Goal: Task Accomplishment & Management: Manage account settings

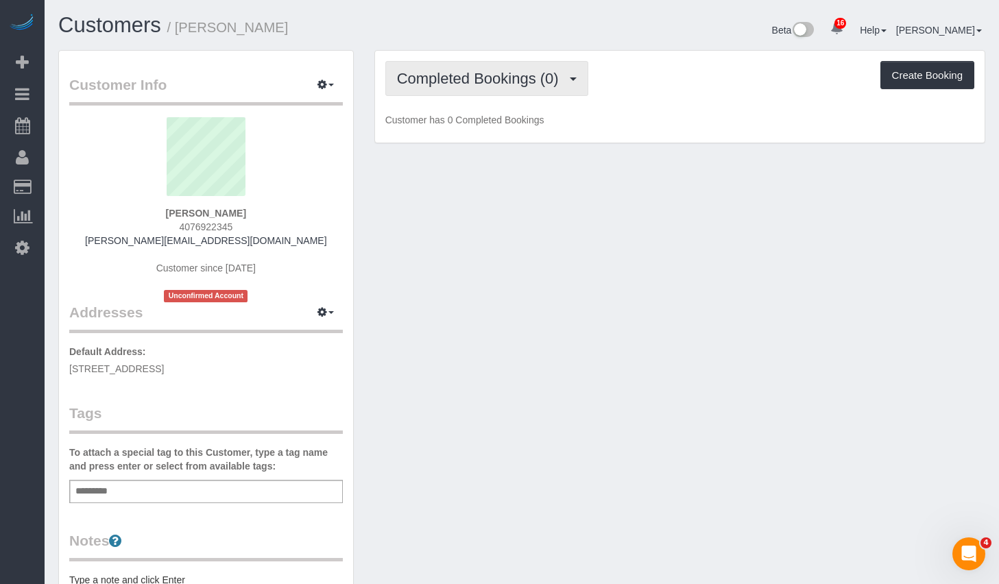
click at [512, 79] on span "Completed Bookings (0)" at bounding box center [481, 78] width 169 height 17
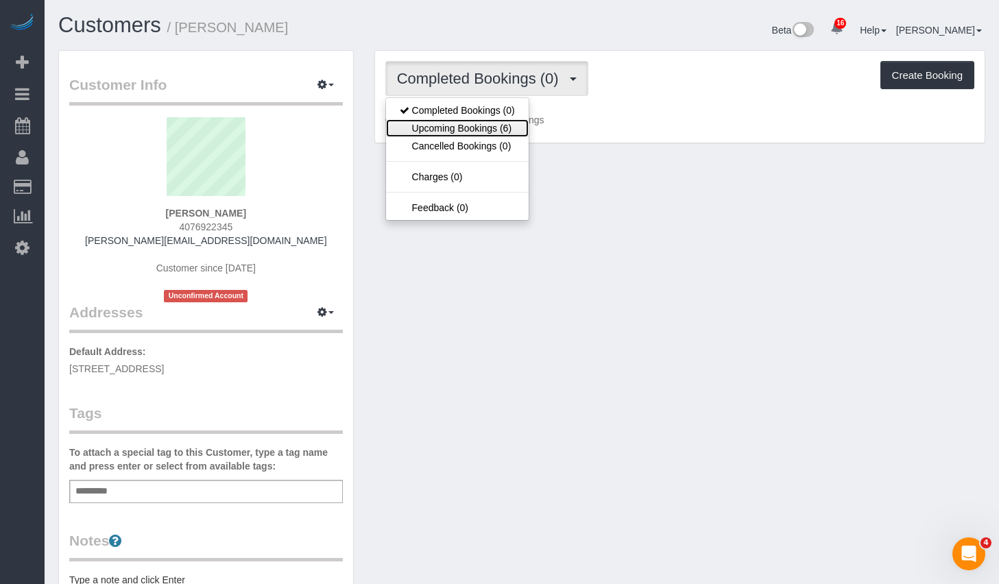
click at [479, 125] on link "Upcoming Bookings (6)" at bounding box center [457, 128] width 143 height 18
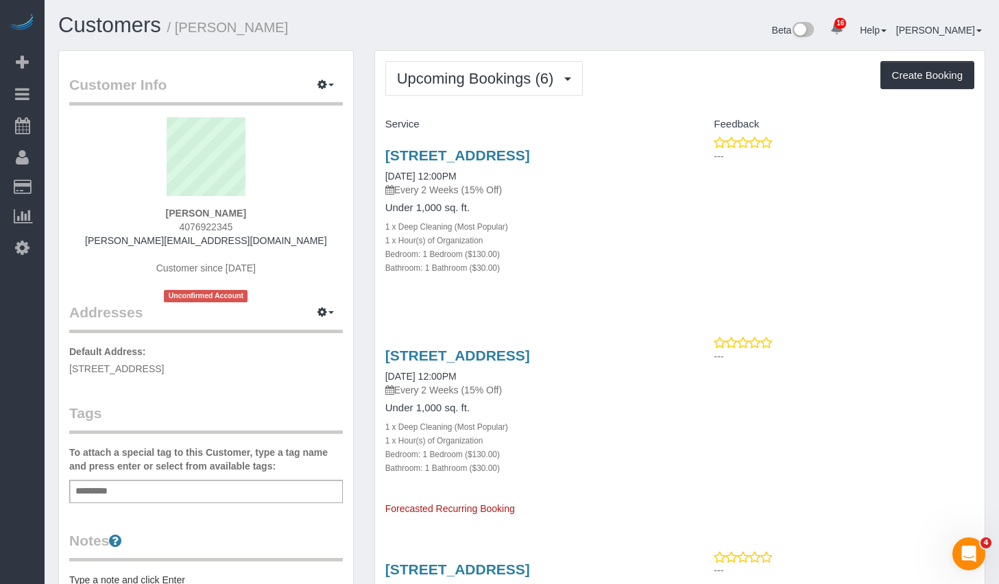
drag, startPoint x: 276, startPoint y: 367, endPoint x: 68, endPoint y: 372, distance: 208.5
click at [68, 372] on div "Customer Info Edit Contact Info Send Message Email Preferences Special Sales Ta…" at bounding box center [206, 503] width 294 height 904
copy span "649 Humboldt St, 1, Apt 1, Brooklyn, NY 11222"
click at [180, 483] on div "Add a tag" at bounding box center [206, 491] width 274 height 23
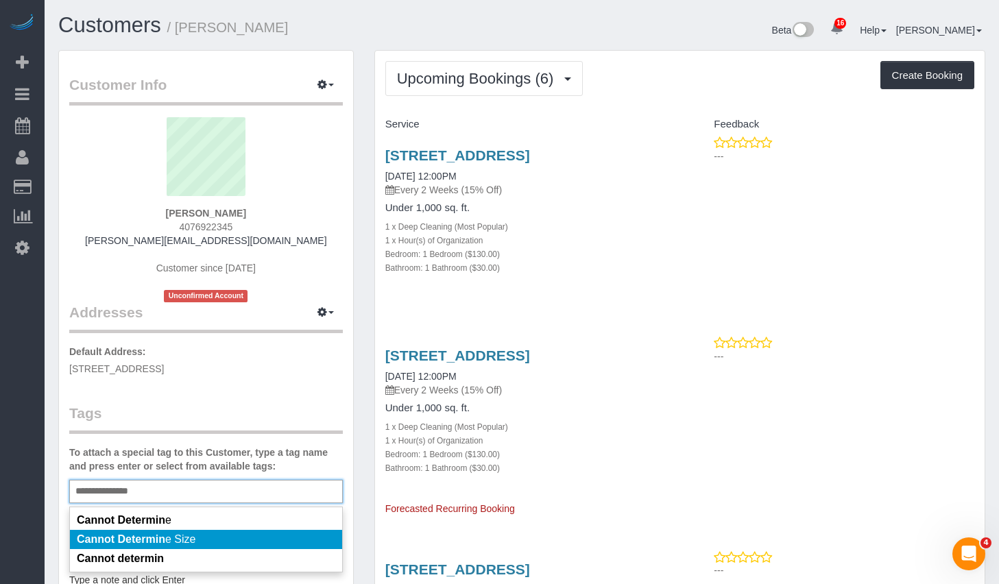
type input "**********"
click at [145, 535] on em "Cannot Determin" at bounding box center [121, 540] width 88 height 12
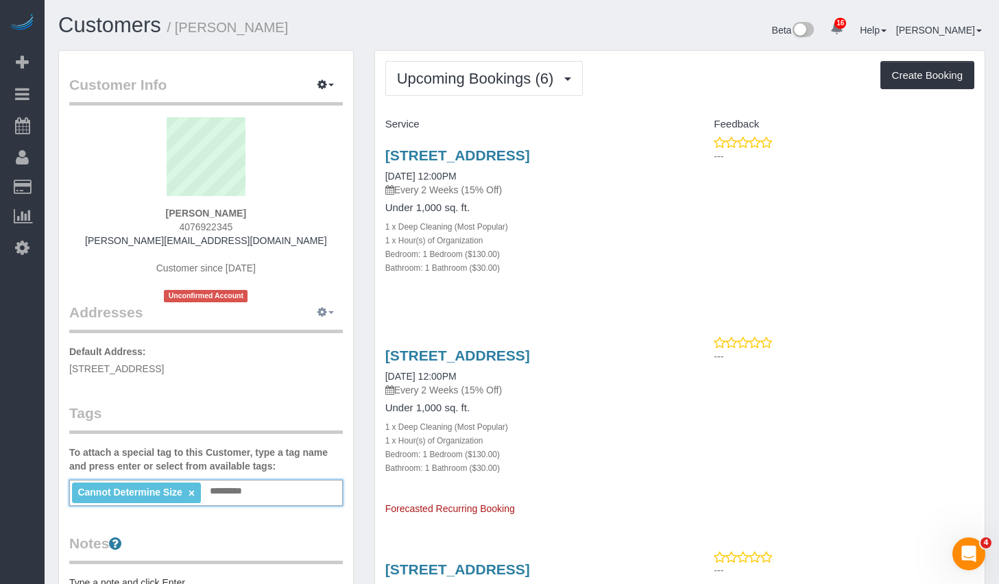
click at [331, 317] on button "button" at bounding box center [326, 312] width 34 height 21
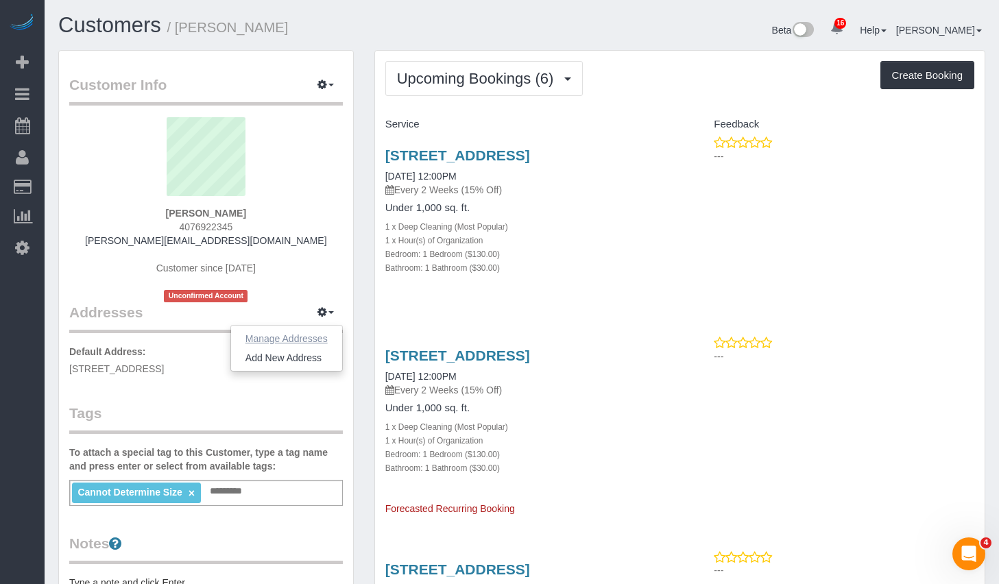
click at [280, 342] on button "Manage Addresses" at bounding box center [286, 338] width 111 height 19
select select "NY"
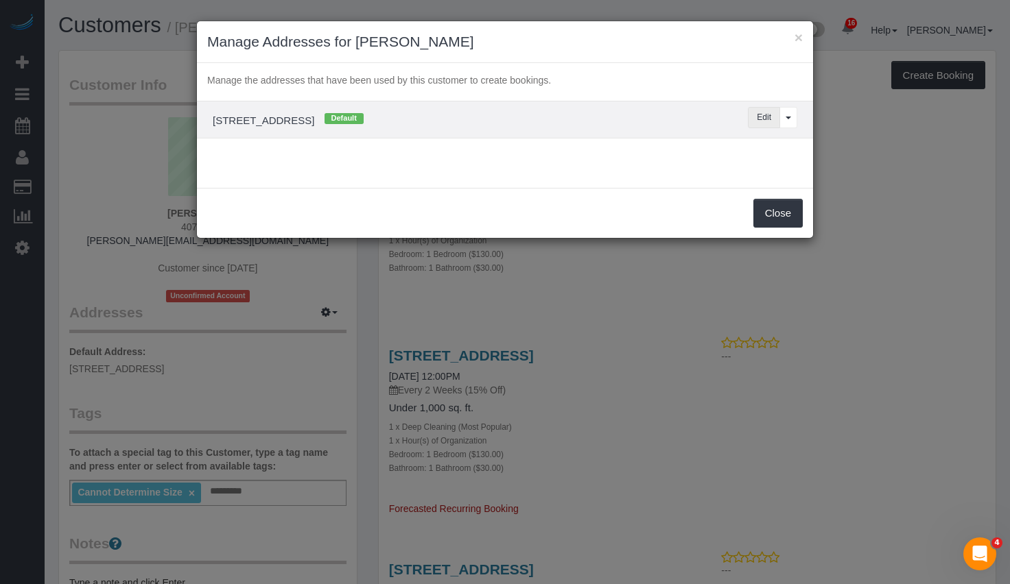
click at [768, 112] on button "Edit" at bounding box center [764, 117] width 32 height 21
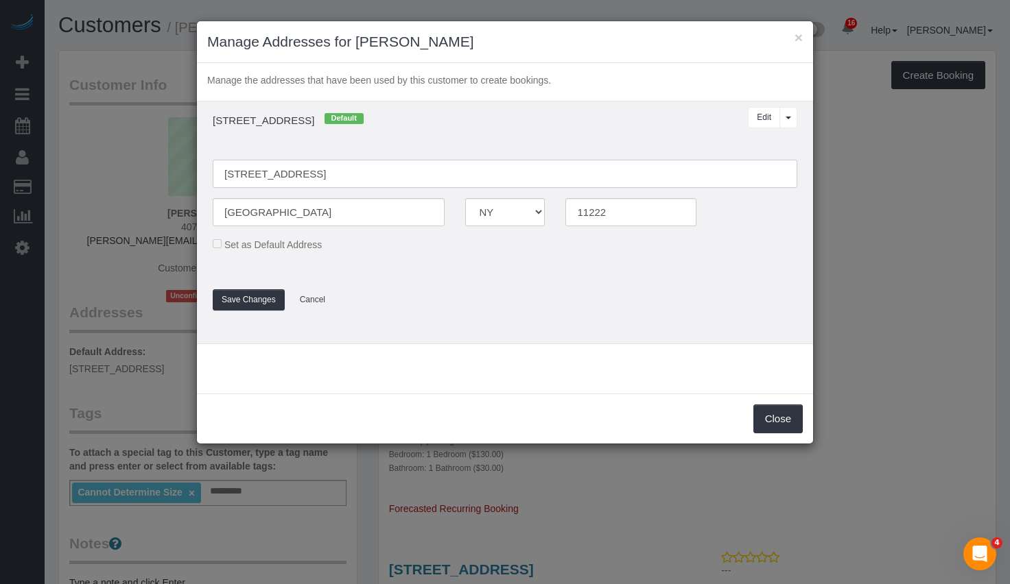
click at [305, 176] on input "649 Humboldt St, 1, Apt 1" at bounding box center [505, 174] width 584 height 28
type input "[STREET_ADDRESS]"
click at [237, 302] on button "Save Changes" at bounding box center [249, 299] width 72 height 21
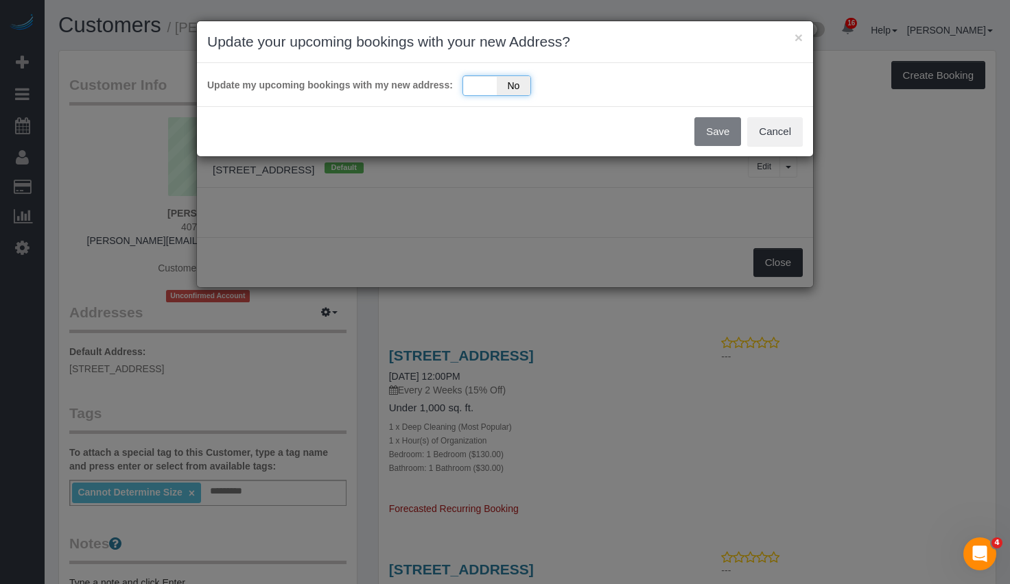
click at [488, 79] on div "Yes No" at bounding box center [496, 85] width 69 height 21
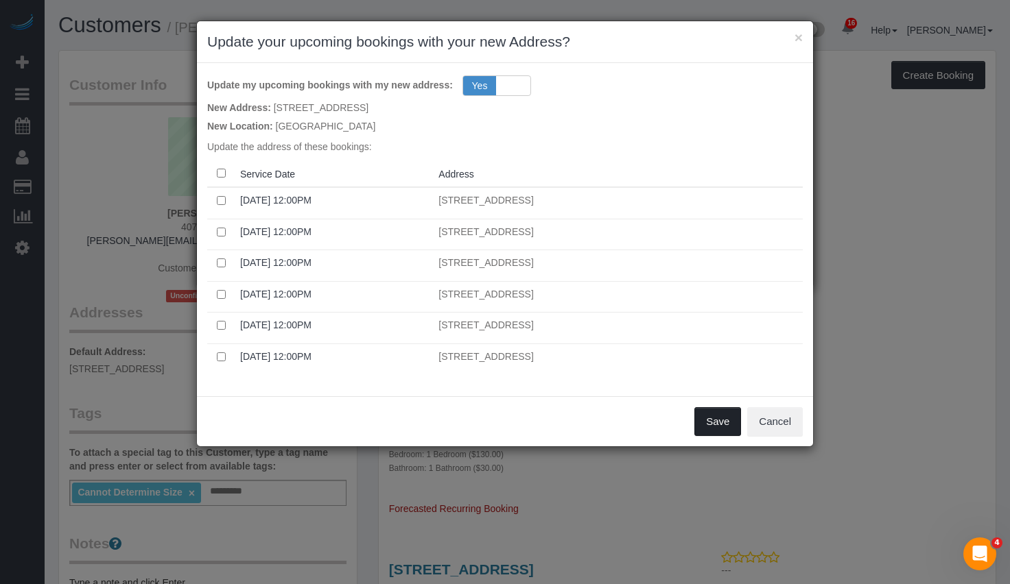
click at [724, 421] on button "Save" at bounding box center [717, 421] width 47 height 29
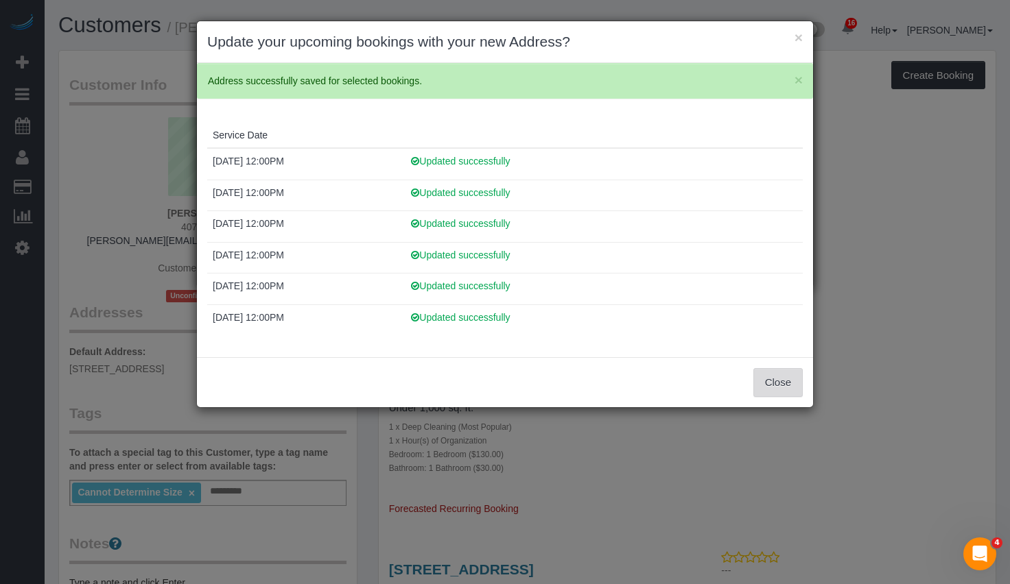
click at [798, 390] on button "Close" at bounding box center [777, 382] width 49 height 29
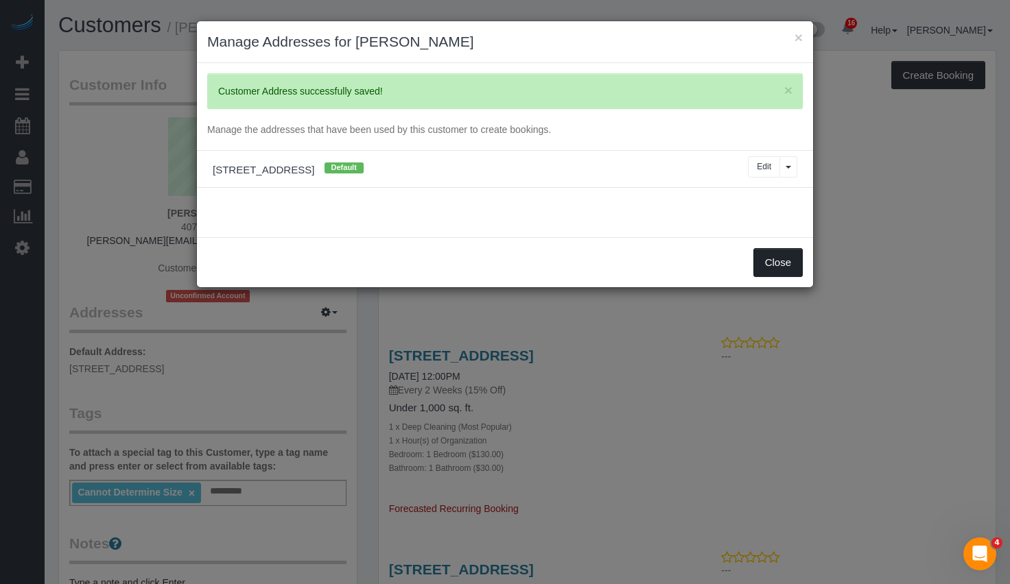
click at [774, 266] on button "Close" at bounding box center [777, 262] width 49 height 29
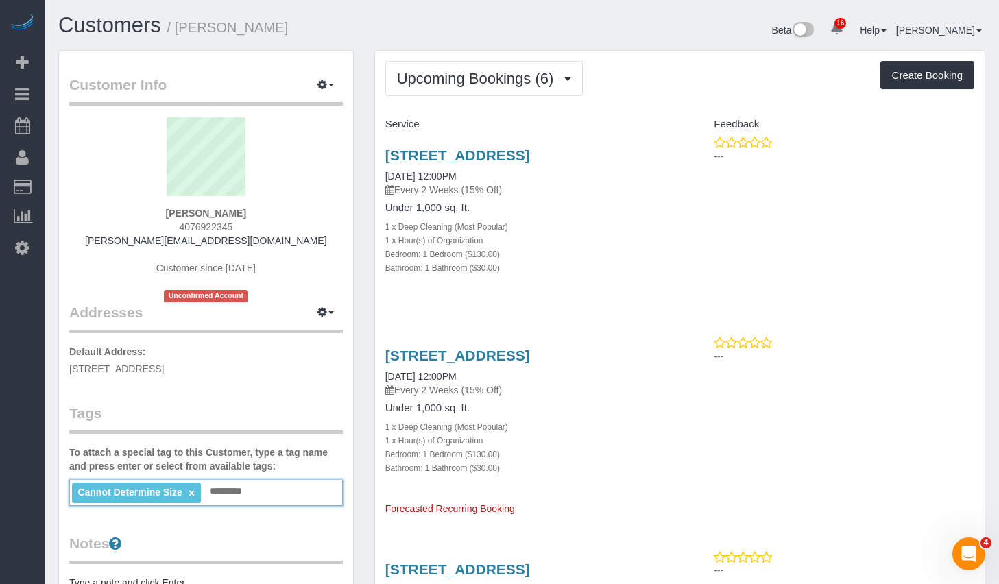
click at [248, 501] on div "Cannot Determine Size × Add a tag" at bounding box center [206, 493] width 274 height 26
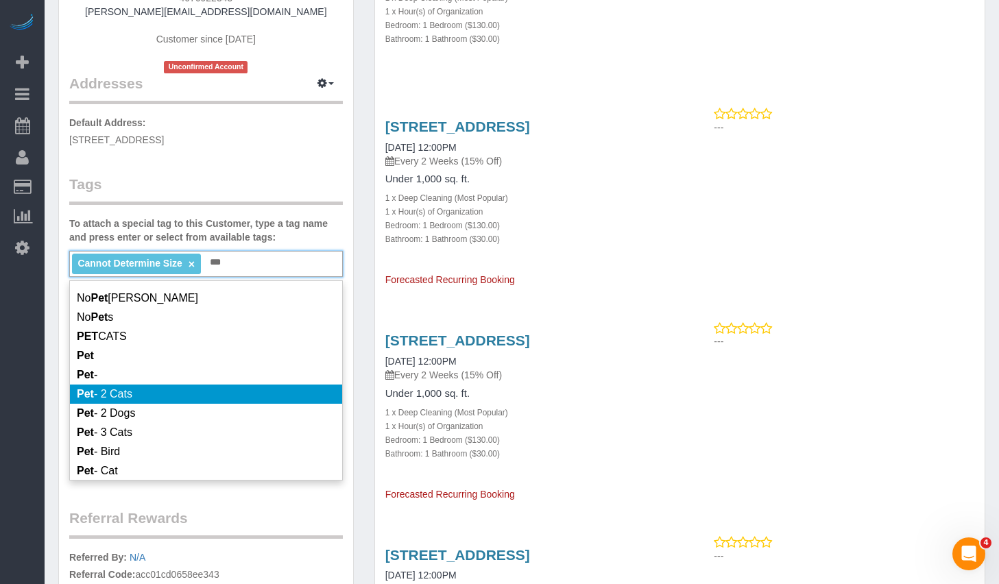
scroll to position [116, 0]
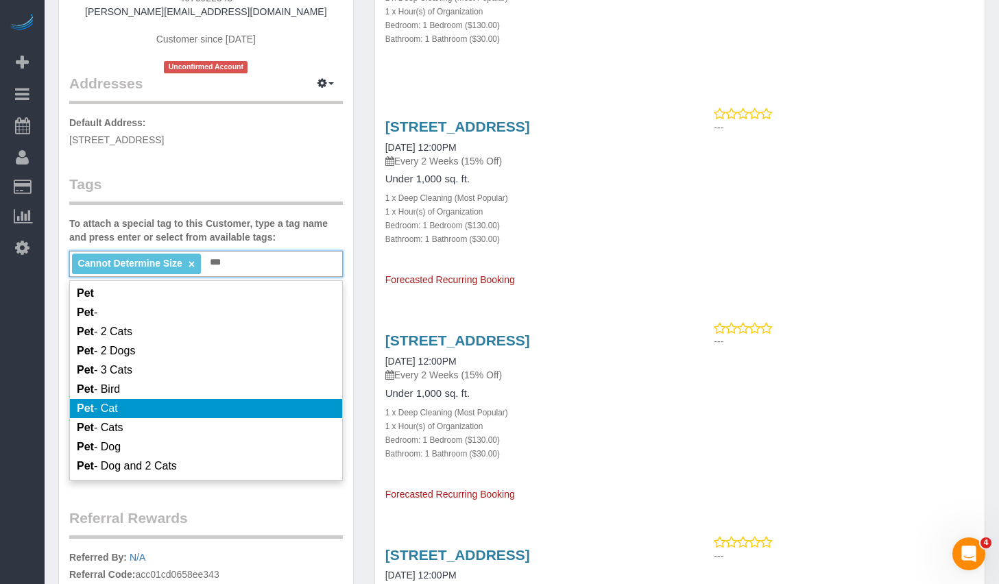
type input "***"
click at [121, 418] on li "Pet - Cat" at bounding box center [206, 408] width 272 height 19
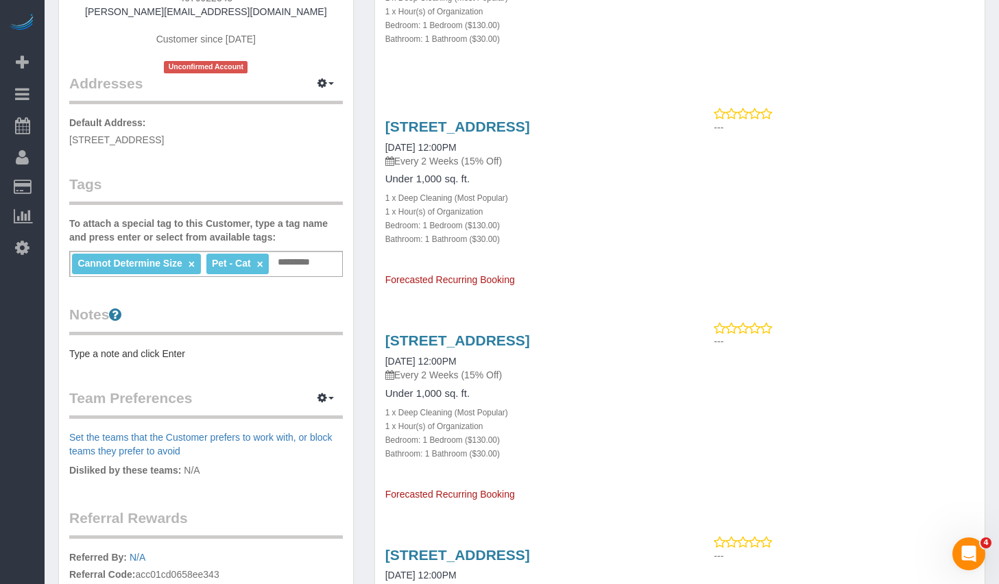
click at [272, 153] on div "Customer Info Edit Contact Info Send Message Email Preferences Special Sales Ta…" at bounding box center [206, 275] width 294 height 907
drag, startPoint x: 287, startPoint y: 143, endPoint x: 61, endPoint y: 134, distance: 225.8
click at [61, 134] on div "Customer Info Edit Contact Info Send Message Email Preferences Special Sales Ta…" at bounding box center [206, 275] width 294 height 907
copy span "649 Humboldt Street, Apt. 1, Brooklyn, NY 11222"
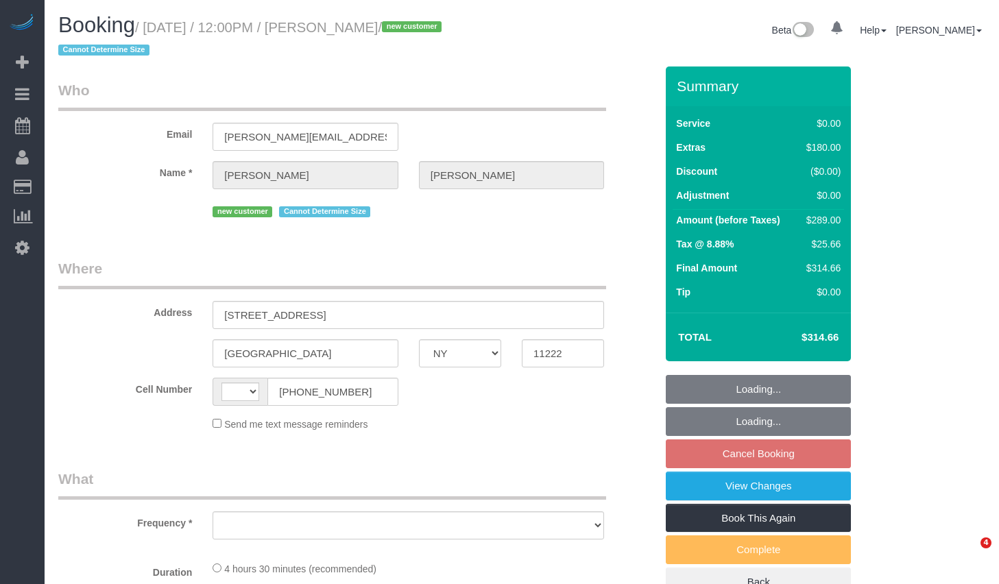
select select "NY"
select select "string:[GEOGRAPHIC_DATA]"
select select "object:762"
select select "string:stripe-pm_1S6ATG4VGloSiKo7p8VQExJP"
select select "1"
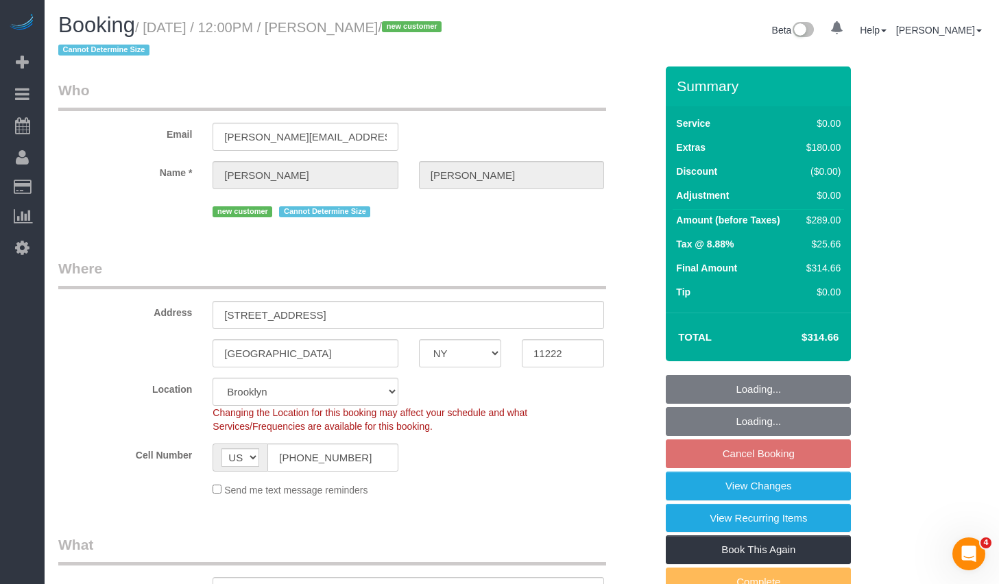
select select "object:1023"
select select "spot5"
select select "number:57"
select select "number:90"
select select "number:14"
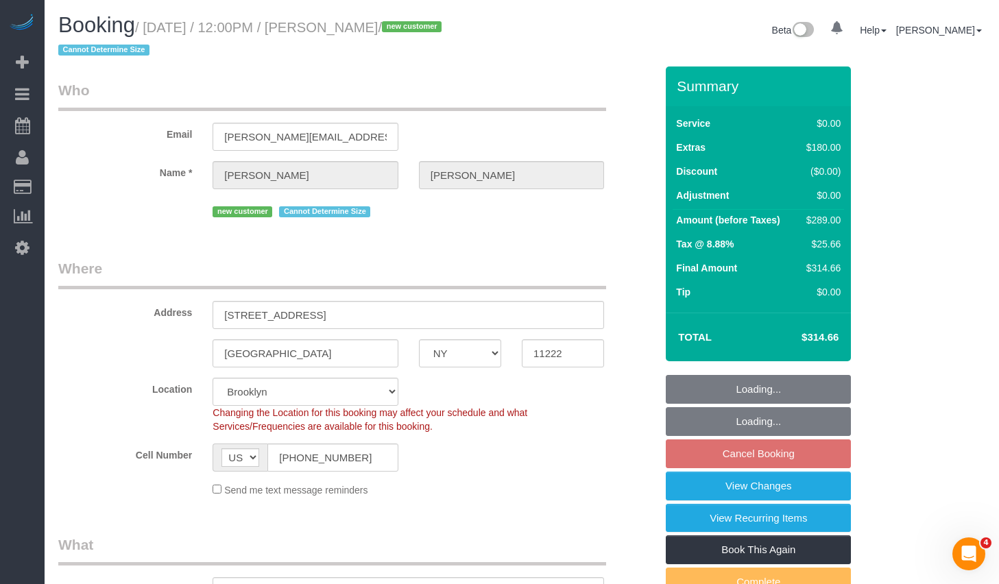
select select "number:5"
select select "1"
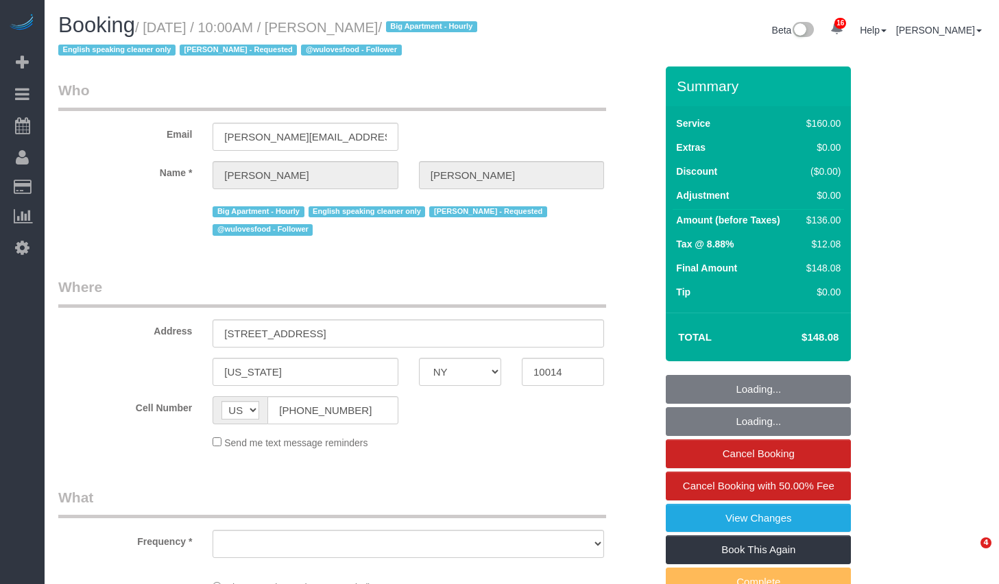
select select "NY"
select select "object:1017"
select select "string:stripe-pm_1PMbKH4VGloSiKo7I2gXikHa"
select select "number:89"
select select "number:90"
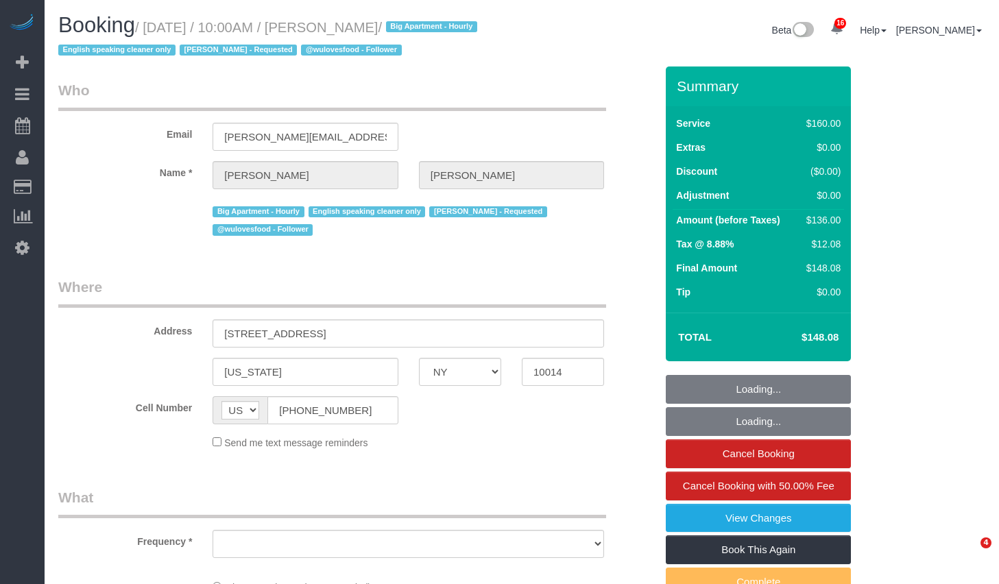
select select "number:15"
select select "number:5"
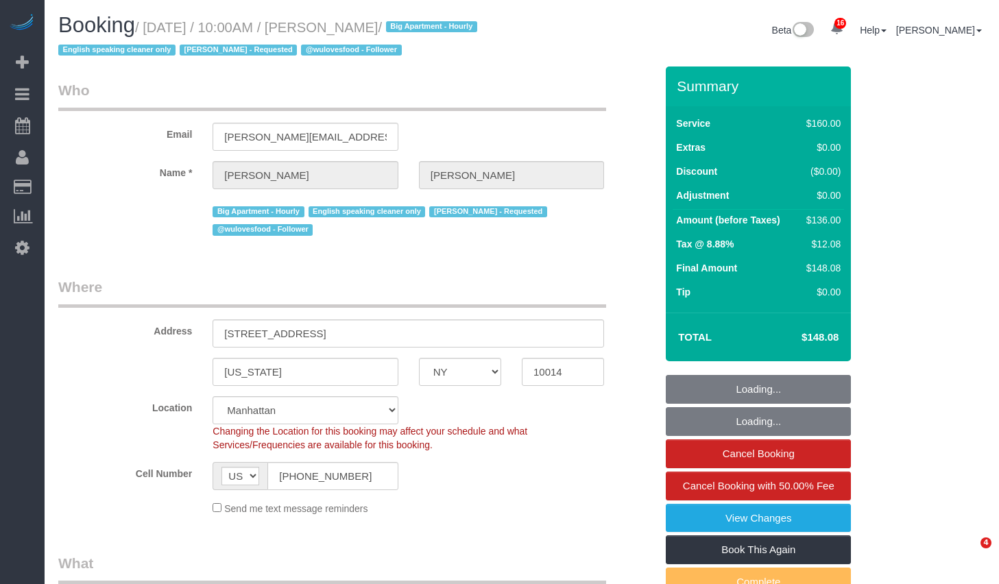
select select "spot1"
